Goal: Information Seeking & Learning: Find specific fact

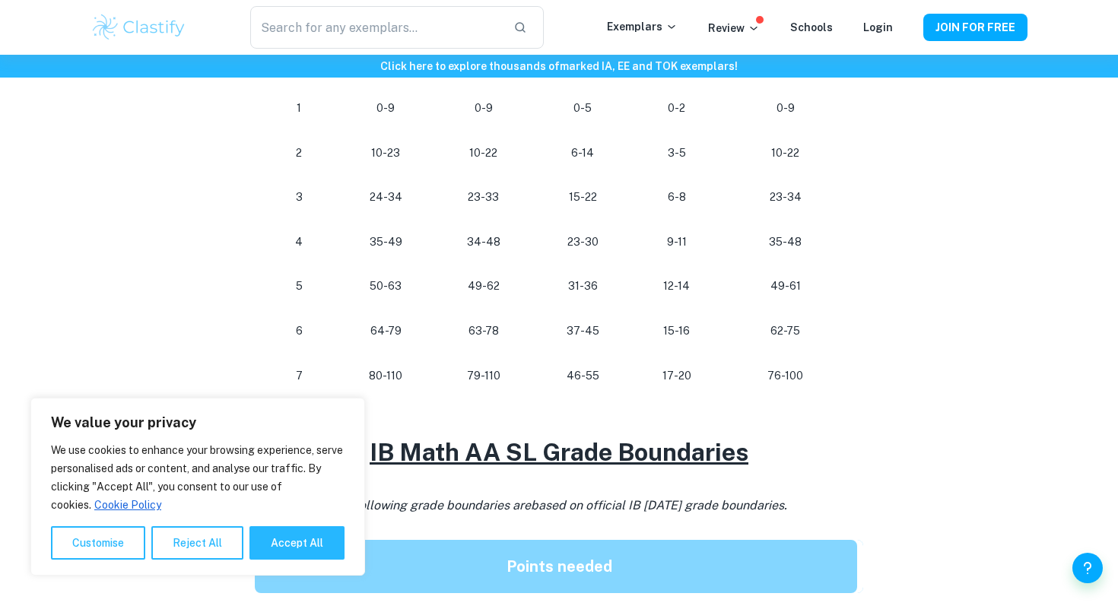
scroll to position [904, 0]
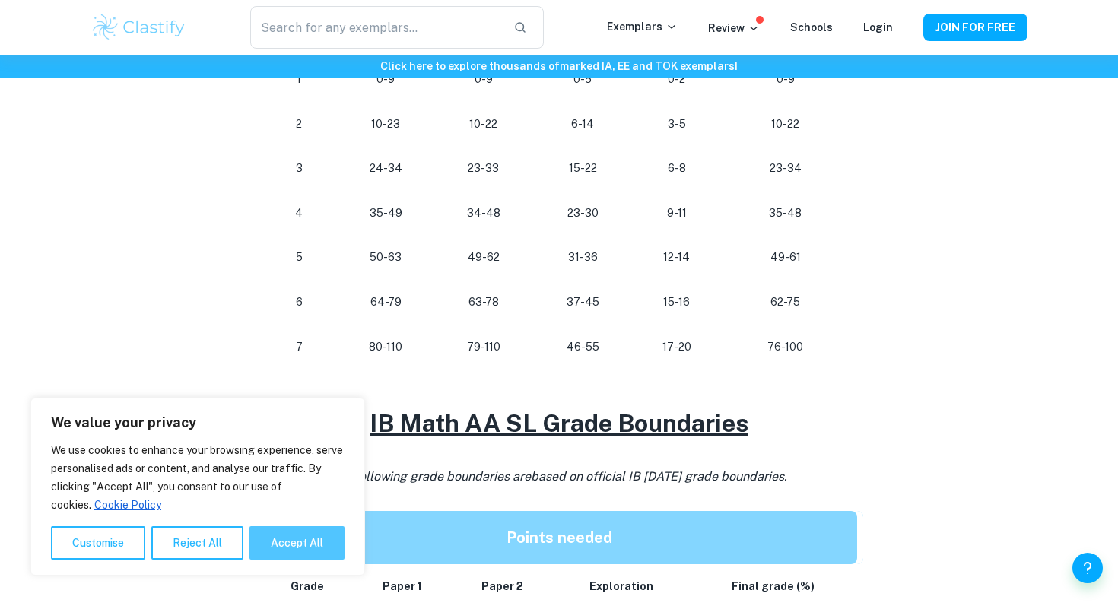
click at [272, 550] on button "Accept All" at bounding box center [296, 542] width 95 height 33
checkbox input "true"
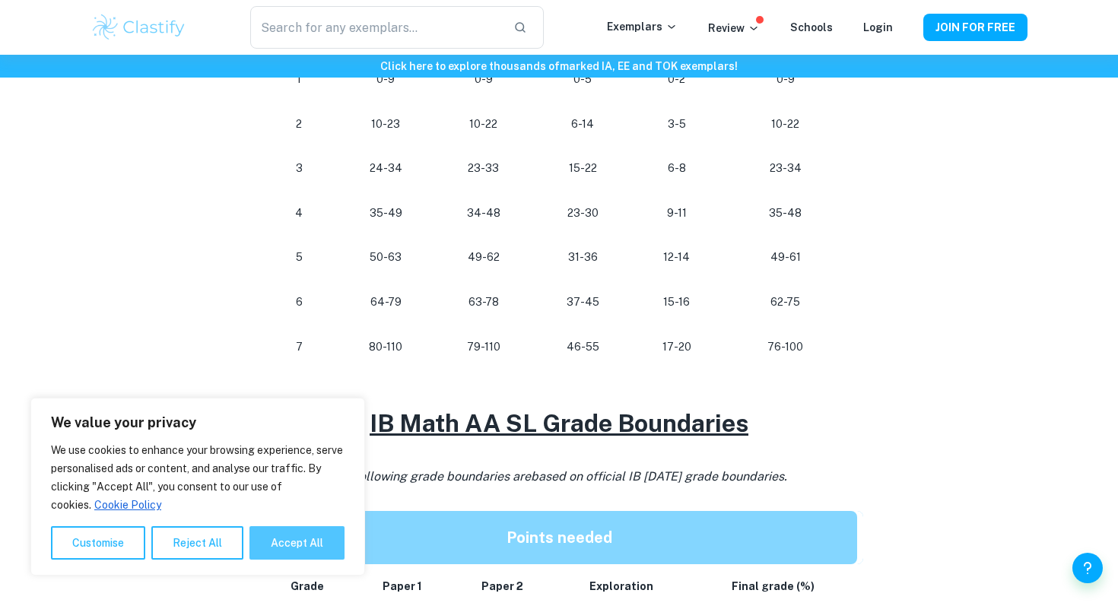
checkbox input "true"
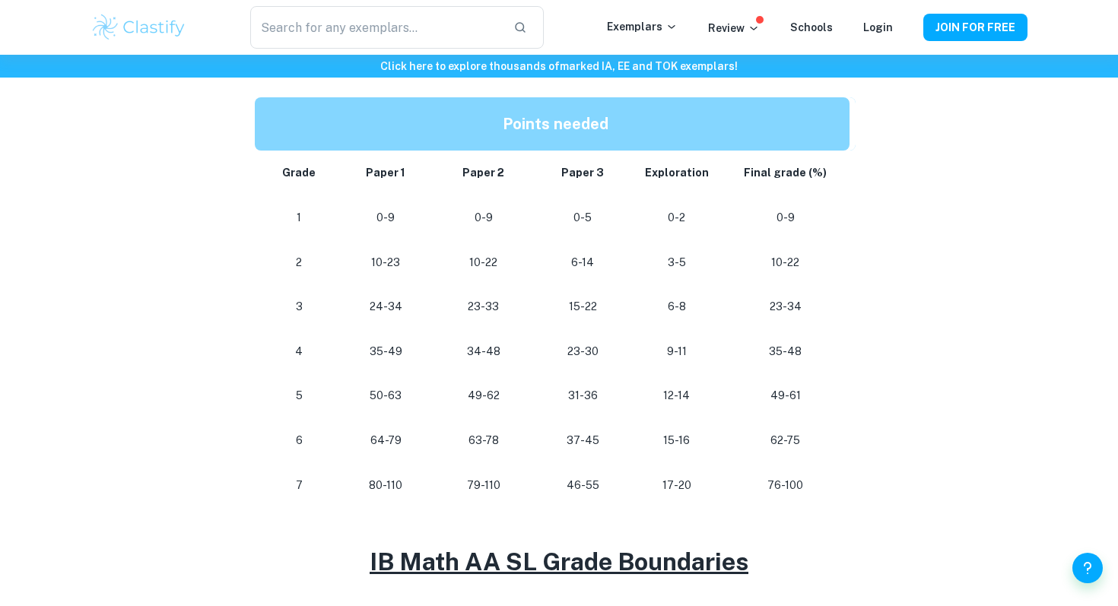
scroll to position [765, 0]
click at [483, 444] on p "63-78" at bounding box center [483, 441] width 75 height 21
drag, startPoint x: 382, startPoint y: 436, endPoint x: 398, endPoint y: 437, distance: 16.8
click at [398, 437] on p "64-79" at bounding box center [386, 441] width 72 height 21
click at [471, 443] on p "63-78" at bounding box center [483, 441] width 75 height 21
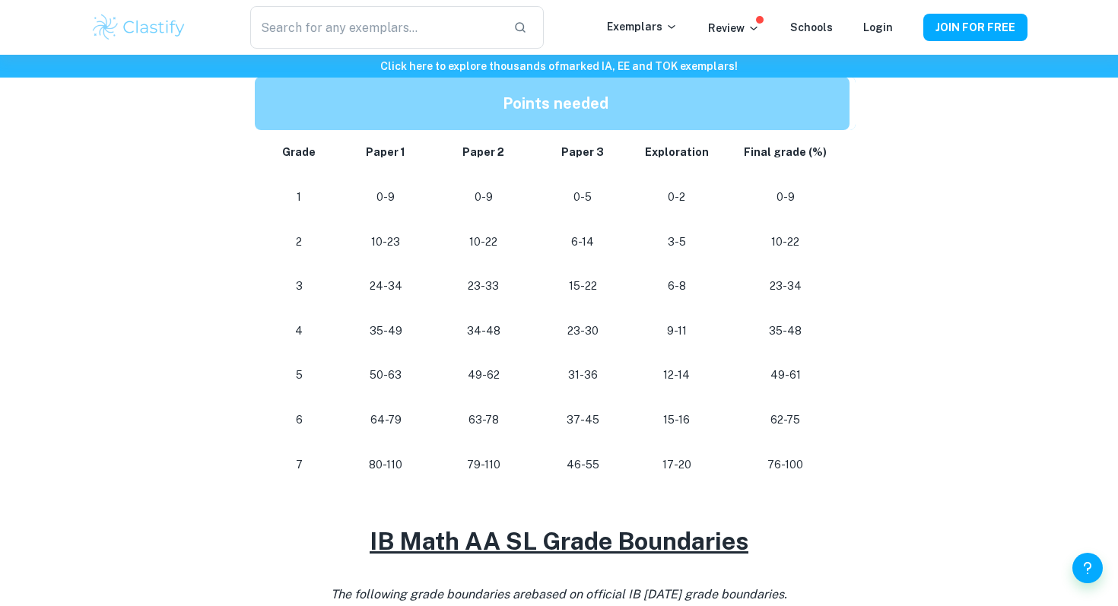
scroll to position [769, 0]
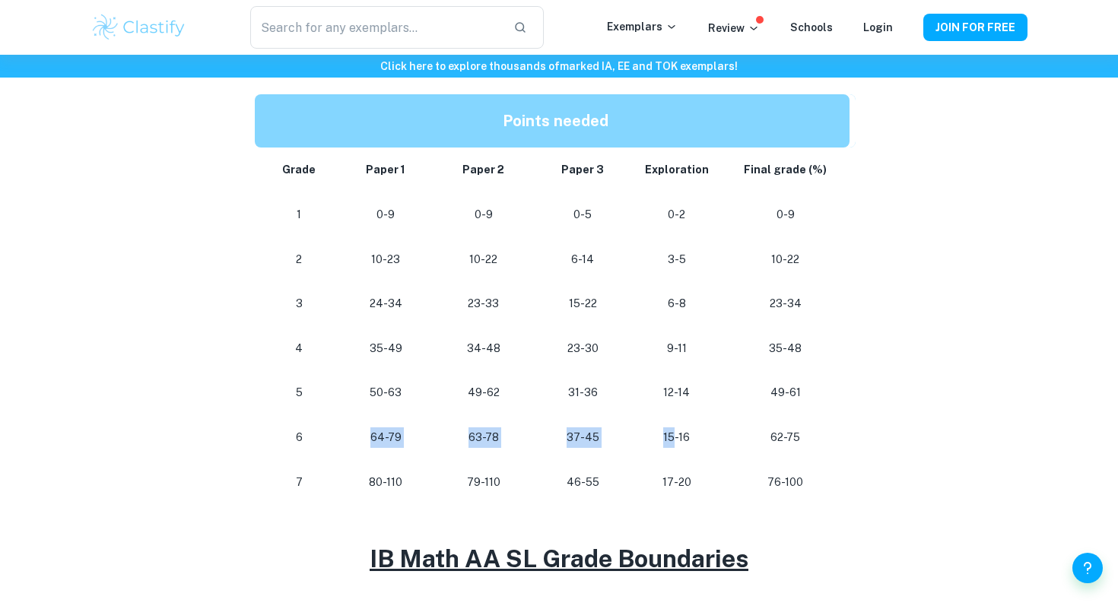
drag, startPoint x: 369, startPoint y: 437, endPoint x: 677, endPoint y: 433, distance: 308.0
click at [677, 433] on tr "[PHONE_NUMBER] [PHONE_NUMBER] 62-75" at bounding box center [555, 437] width 601 height 45
click at [697, 434] on p "15-16" at bounding box center [677, 437] width 64 height 21
